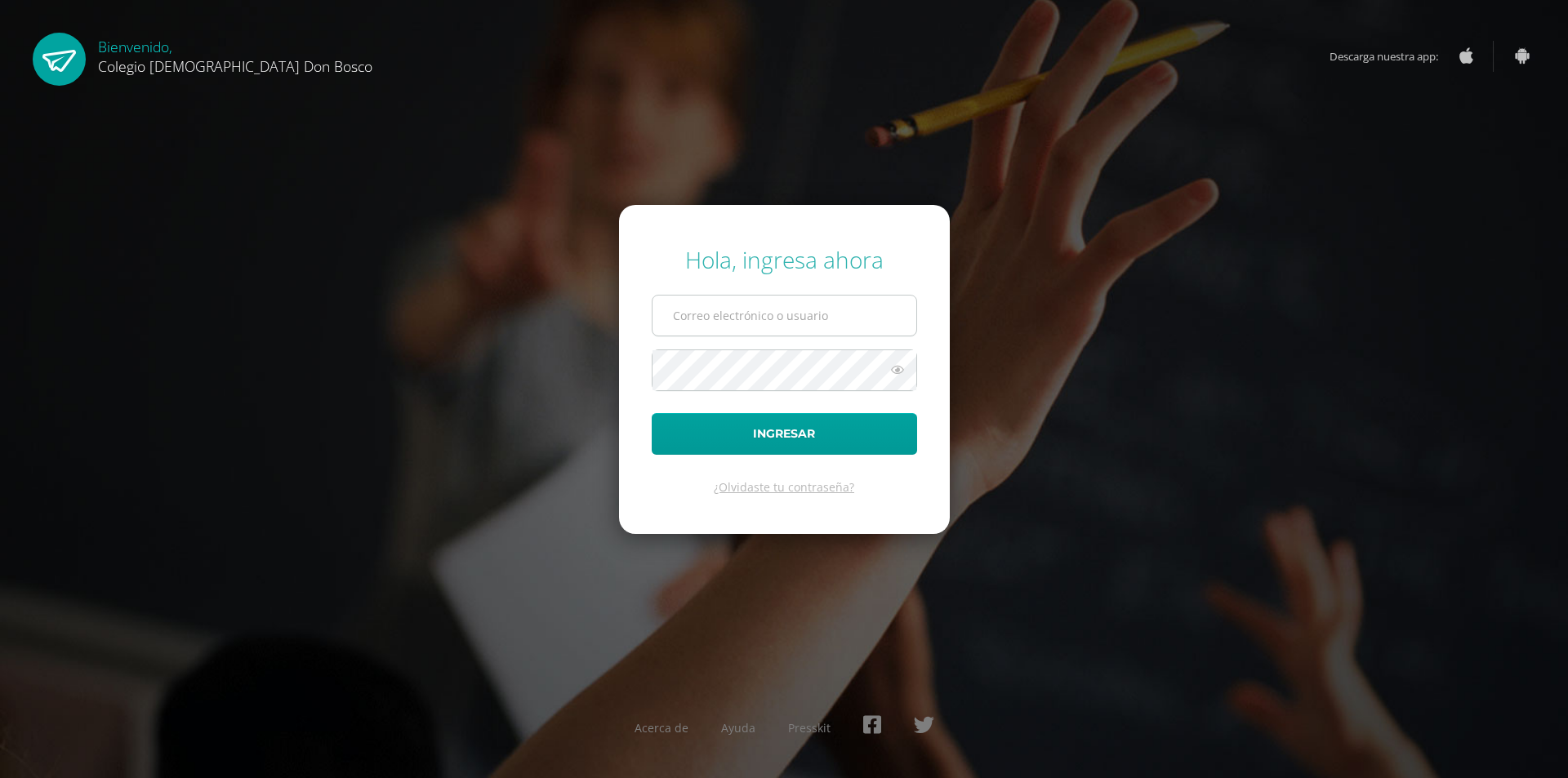
click at [724, 333] on input "text" at bounding box center [784, 315] width 264 height 40
click at [723, 316] on input "text" at bounding box center [784, 315] width 264 height 40
type input "[EMAIL_ADDRESS][DOMAIN_NAME]"
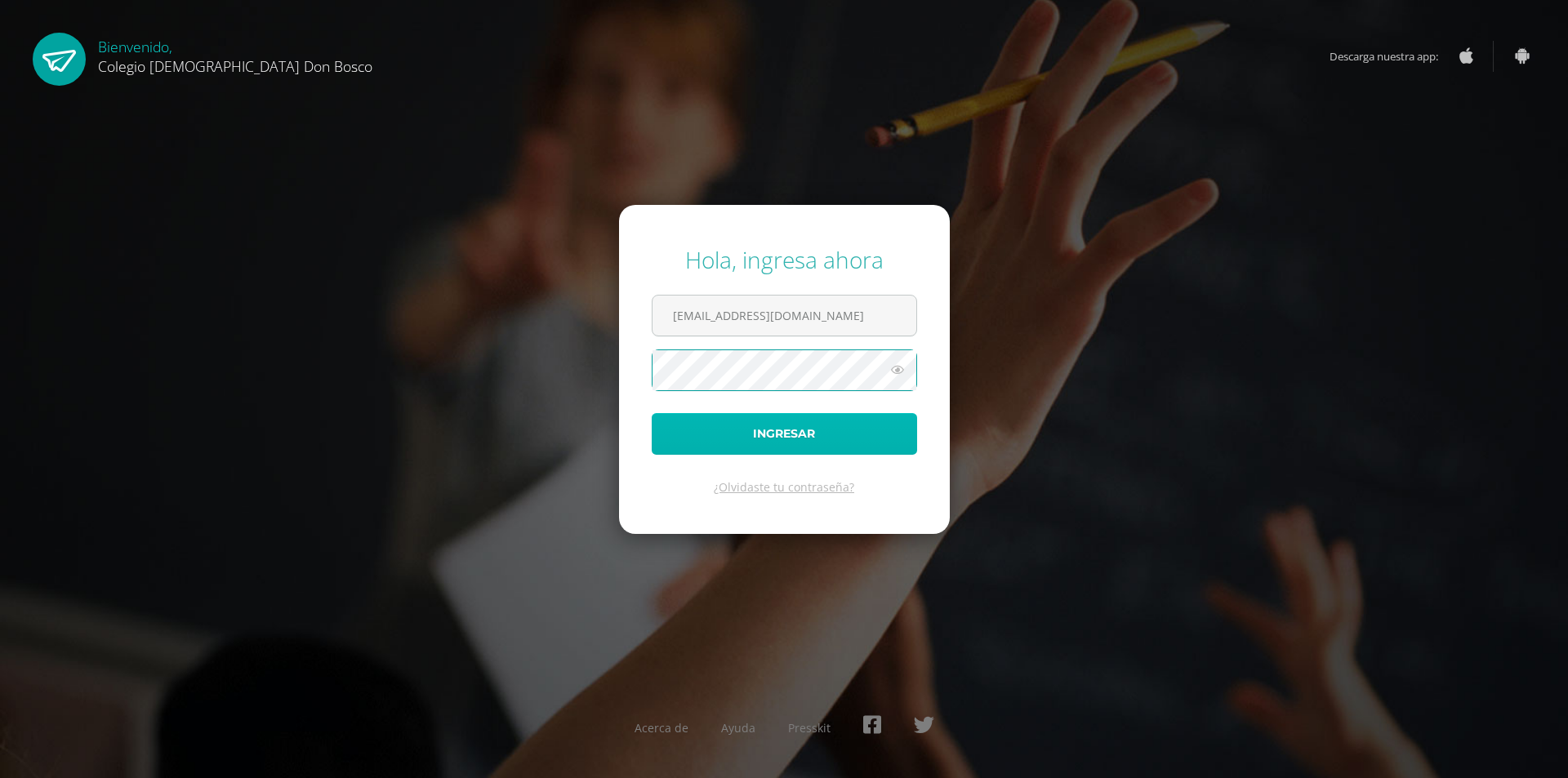
click at [747, 446] on button "Ingresar" at bounding box center [784, 434] width 265 height 42
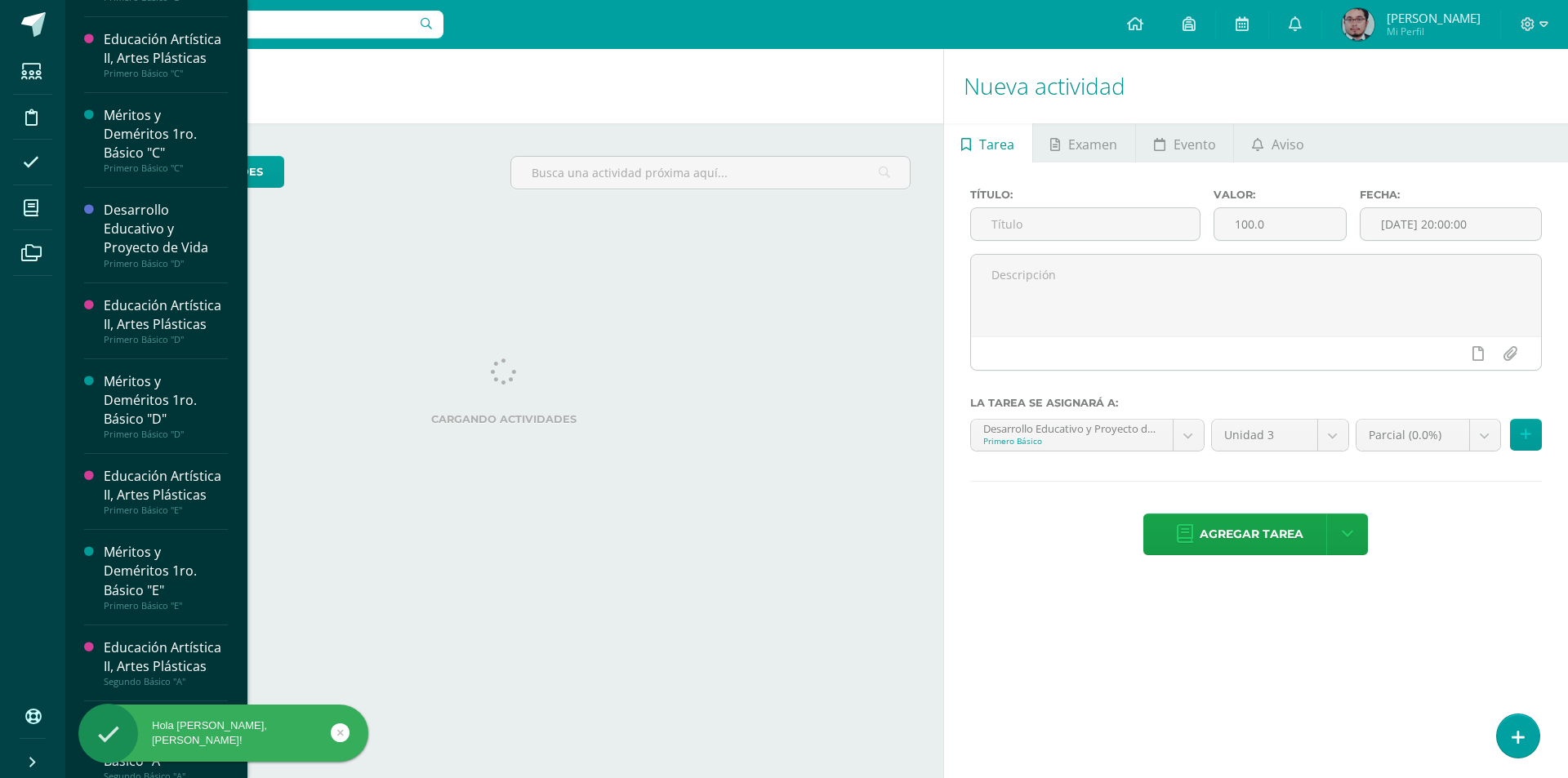
scroll to position [408, 0]
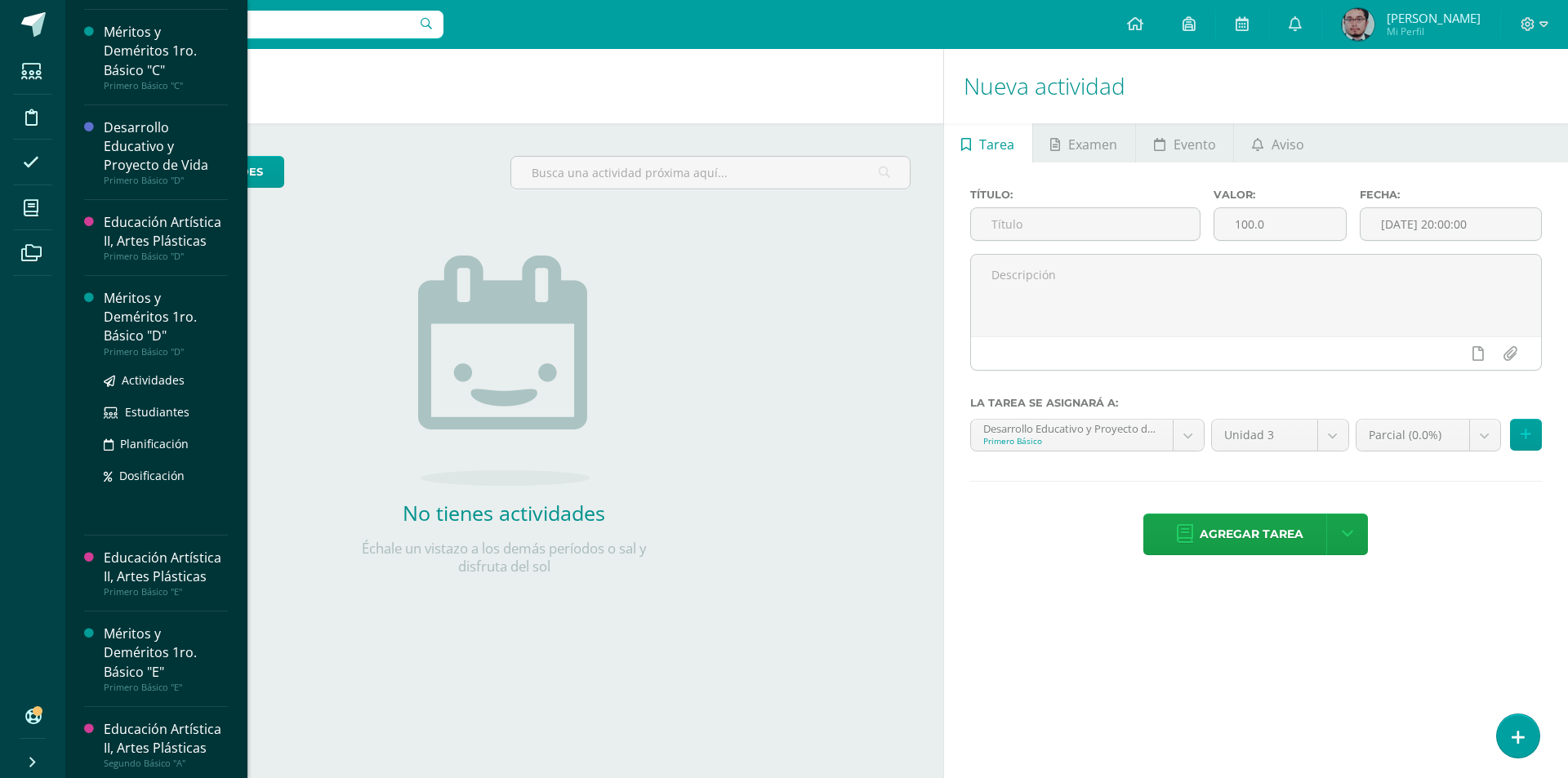
click at [163, 346] on div "Méritos y Deméritos 1ro. Básico "D"" at bounding box center [166, 317] width 125 height 56
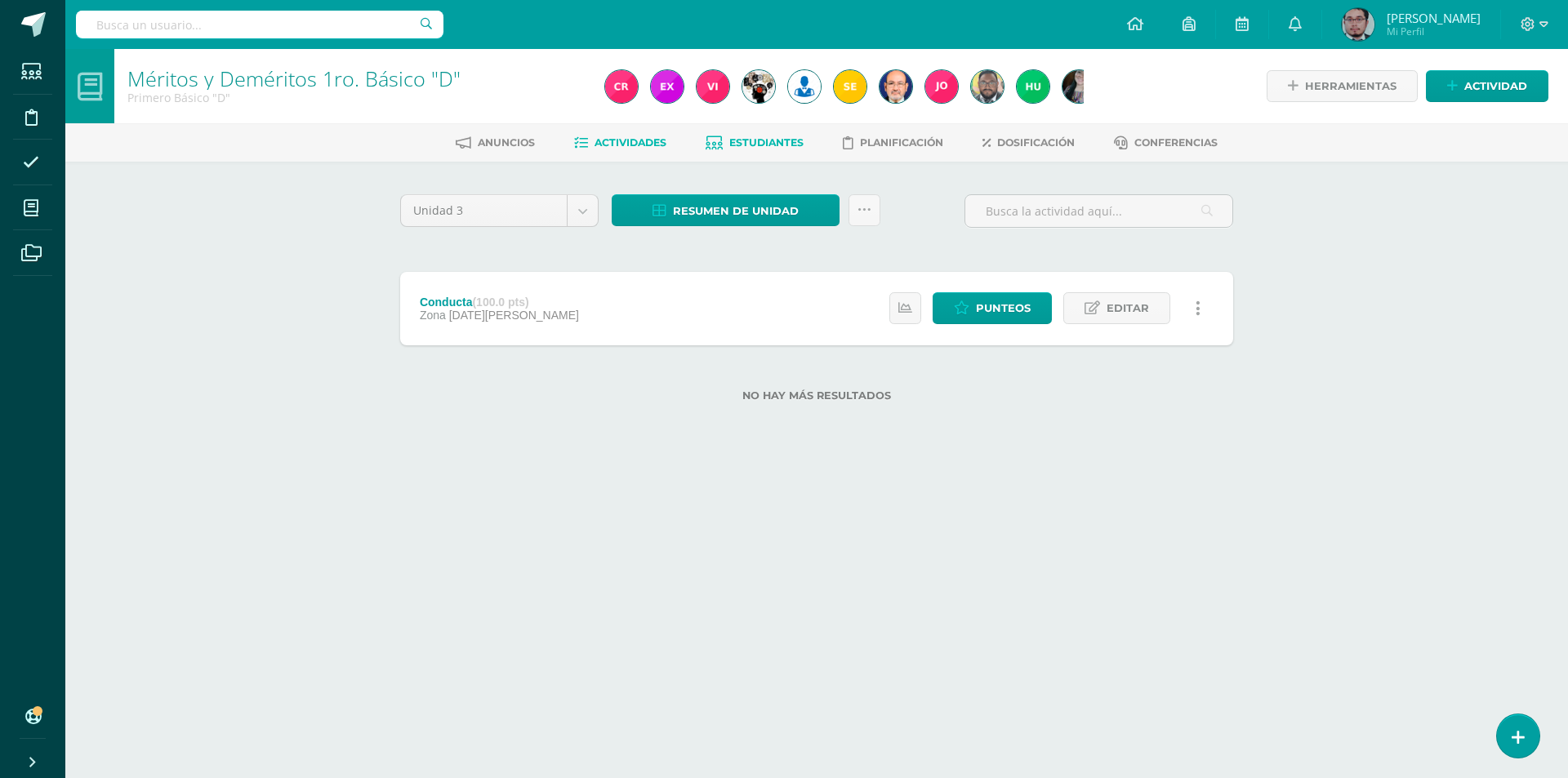
click at [764, 140] on span "Estudiantes" at bounding box center [766, 143] width 74 height 13
click at [749, 212] on span "Resumen de unidad" at bounding box center [735, 210] width 125 height 30
click at [724, 130] on link "Descargar como PDF" at bounding box center [725, 130] width 174 height 25
click at [773, 98] on link "Descargar como HTML" at bounding box center [725, 105] width 174 height 25
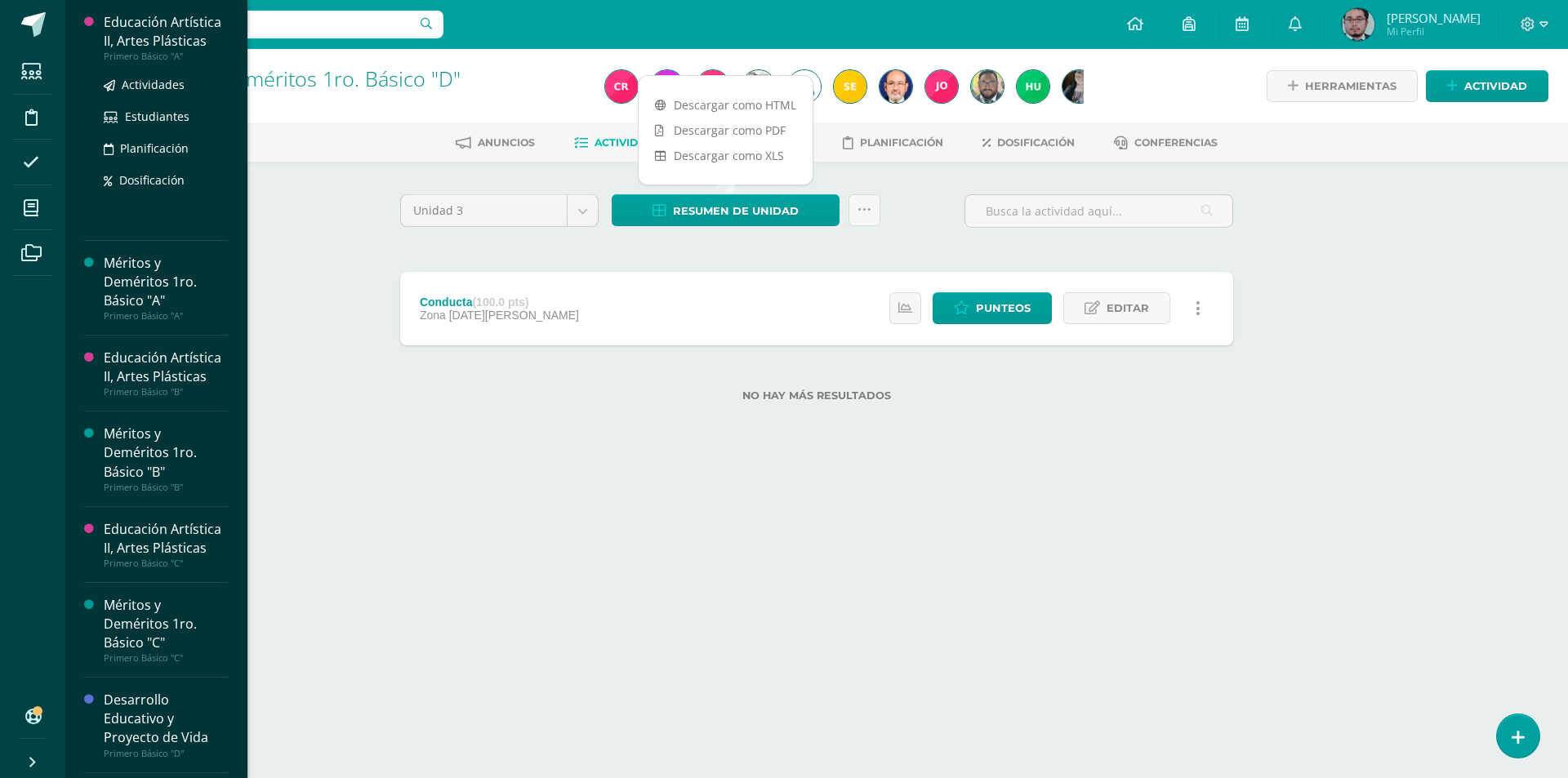
click at [126, 23] on div "Educación Artística II, Artes Plásticas" at bounding box center [166, 32] width 125 height 38
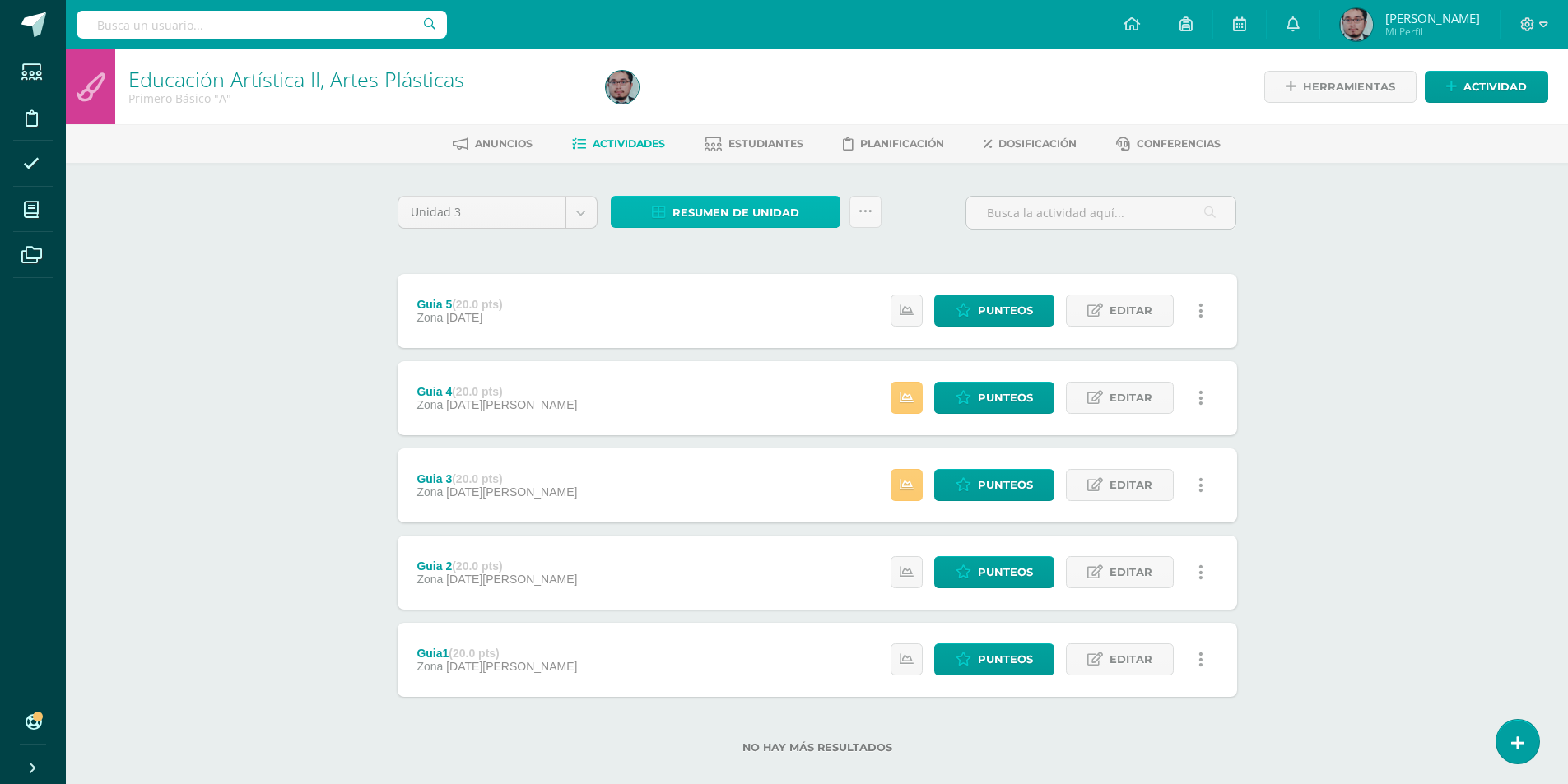
click at [754, 206] on span "Resumen de unidad" at bounding box center [735, 212] width 126 height 30
click at [748, 99] on link "Descargar como HTML" at bounding box center [725, 106] width 176 height 25
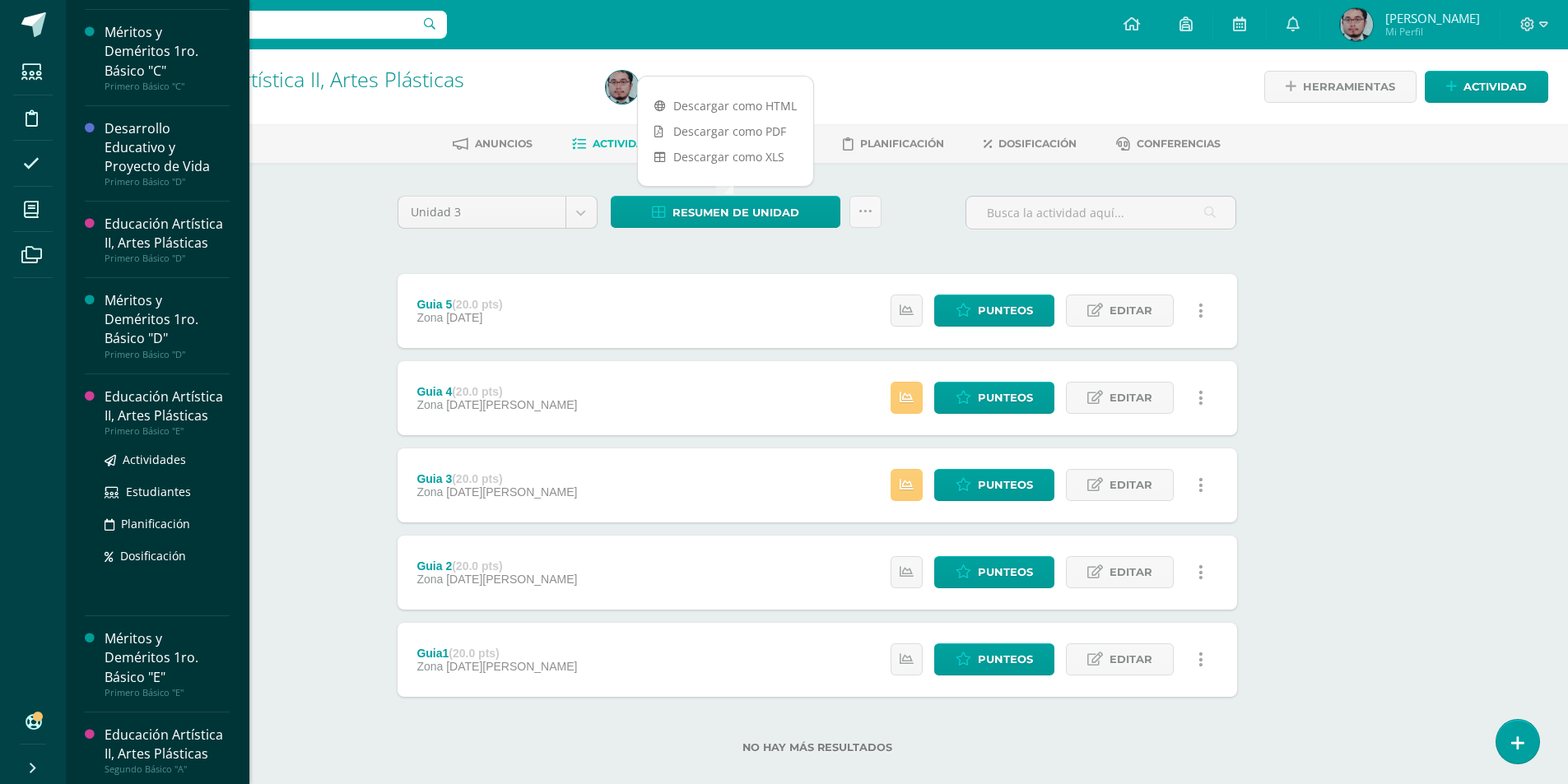
scroll to position [494, 0]
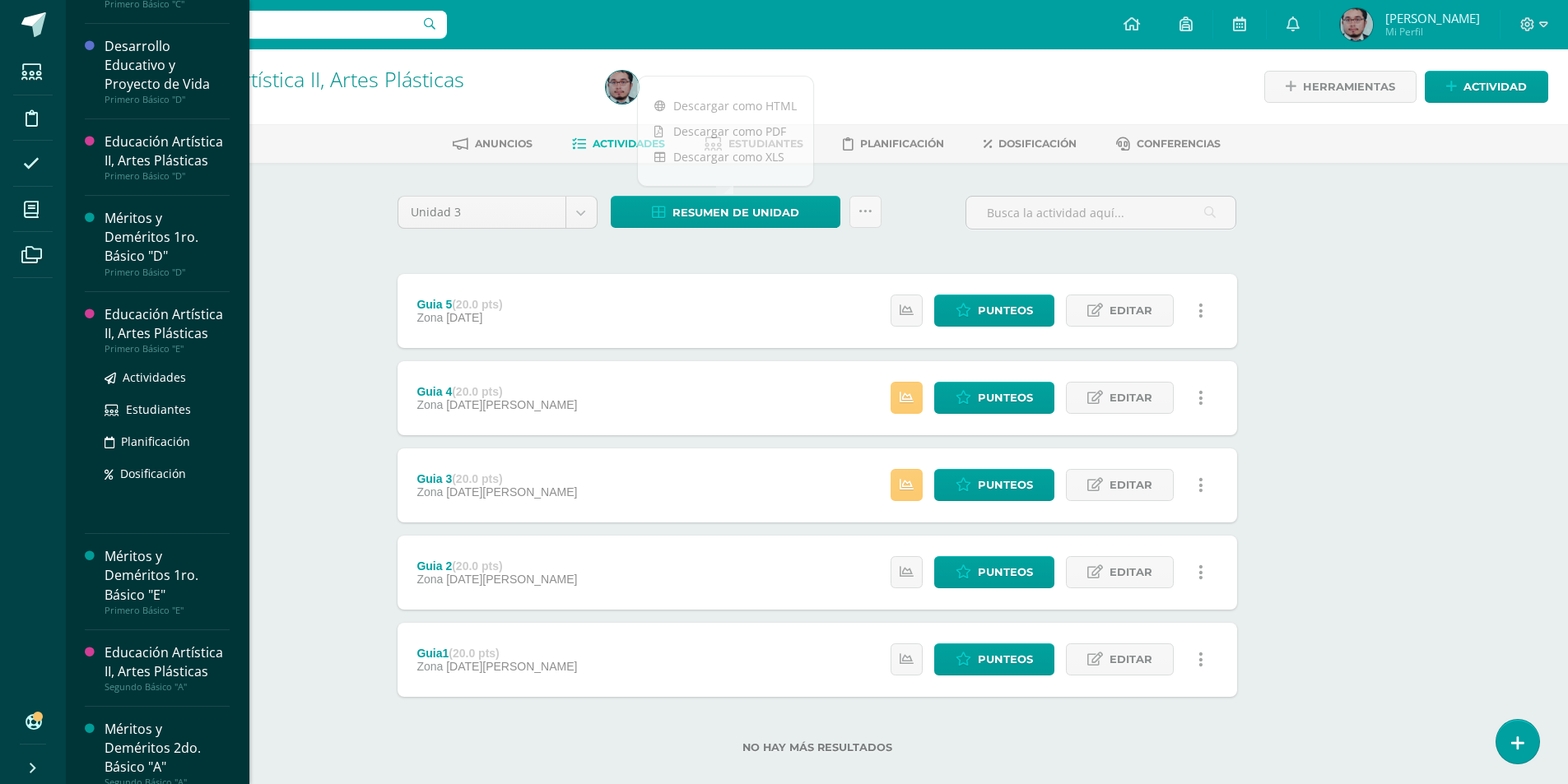
click at [141, 343] on div "Educación Artística II, Artes Plásticas" at bounding box center [167, 325] width 126 height 38
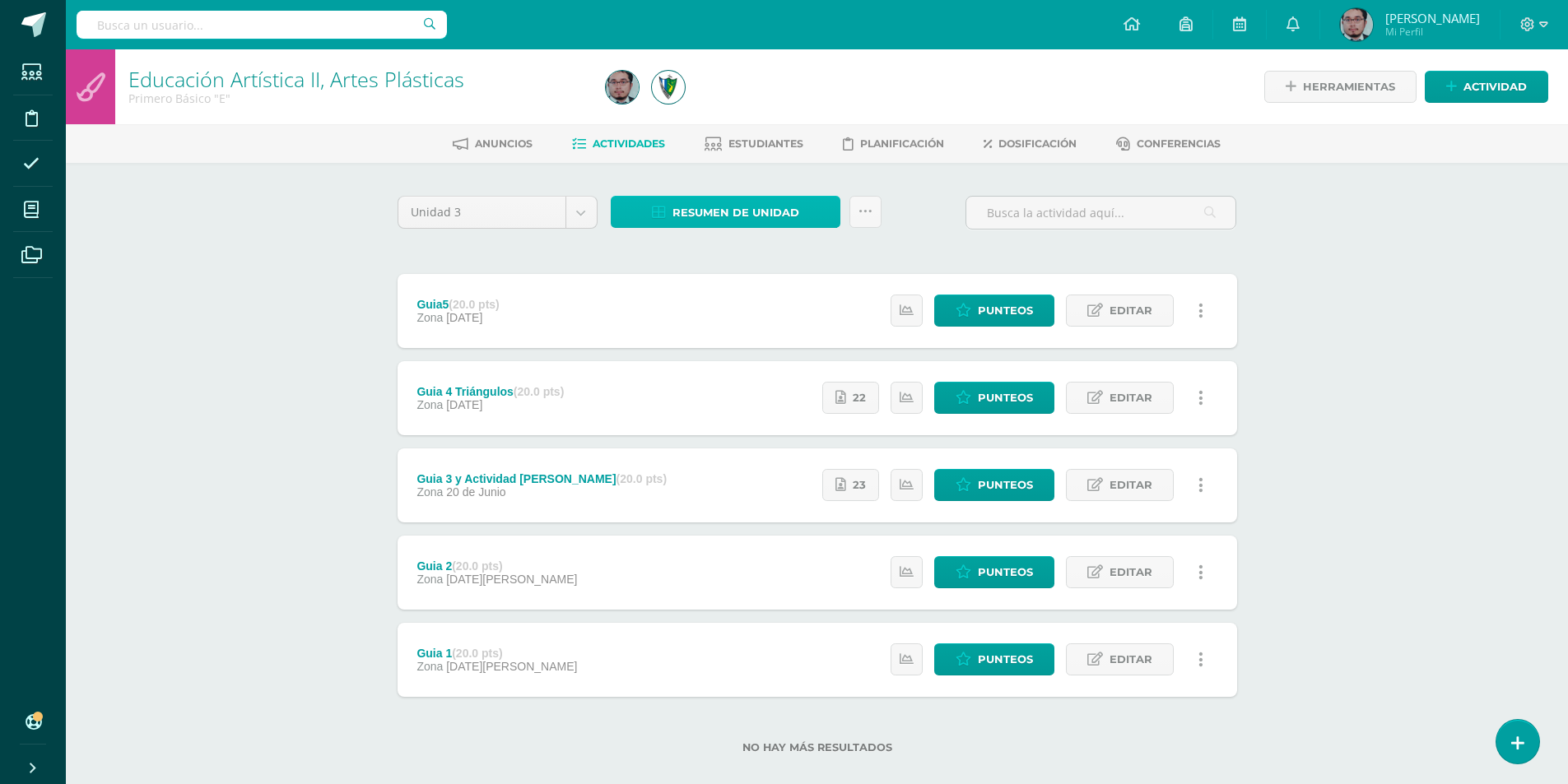
click at [760, 212] on span "Resumen de unidad" at bounding box center [735, 212] width 126 height 30
click at [751, 104] on link "Descargar como HTML" at bounding box center [725, 106] width 176 height 25
click at [1547, 23] on icon at bounding box center [1544, 25] width 9 height 15
click at [1527, 108] on span "Cerrar sesión" at bounding box center [1492, 112] width 74 height 15
